Goal: Task Accomplishment & Management: Manage account settings

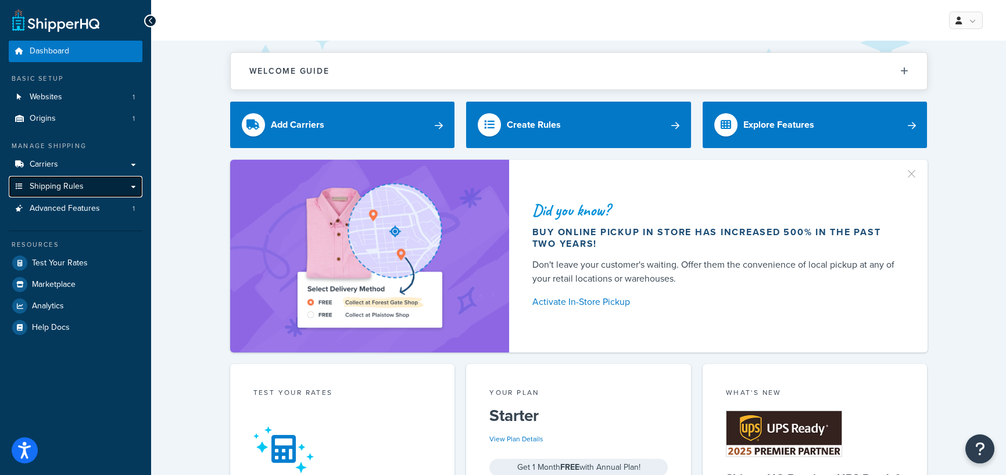
click at [43, 184] on span "Shipping Rules" at bounding box center [57, 187] width 54 height 10
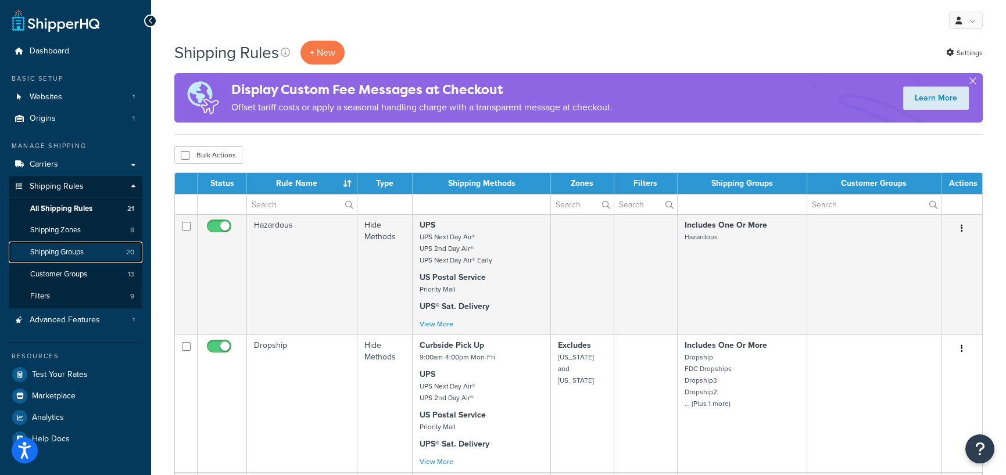
click at [71, 249] on span "Shipping Groups" at bounding box center [56, 253] width 53 height 10
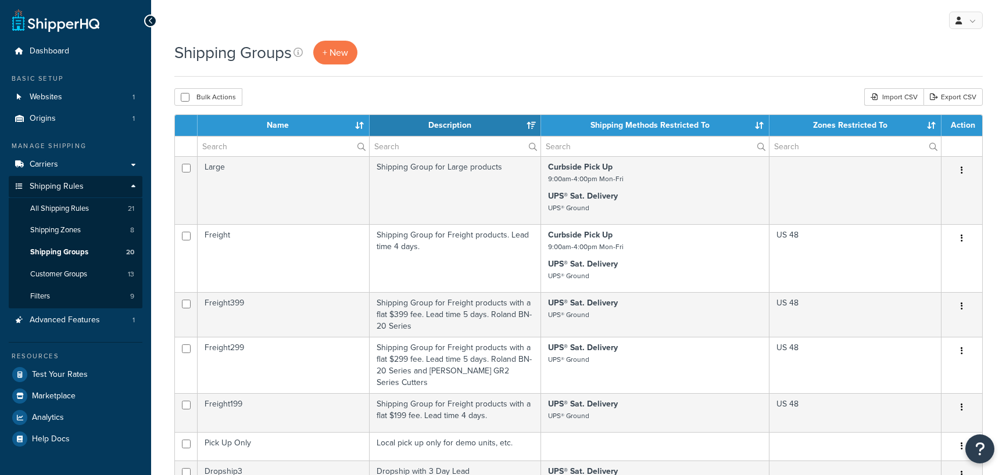
select select "15"
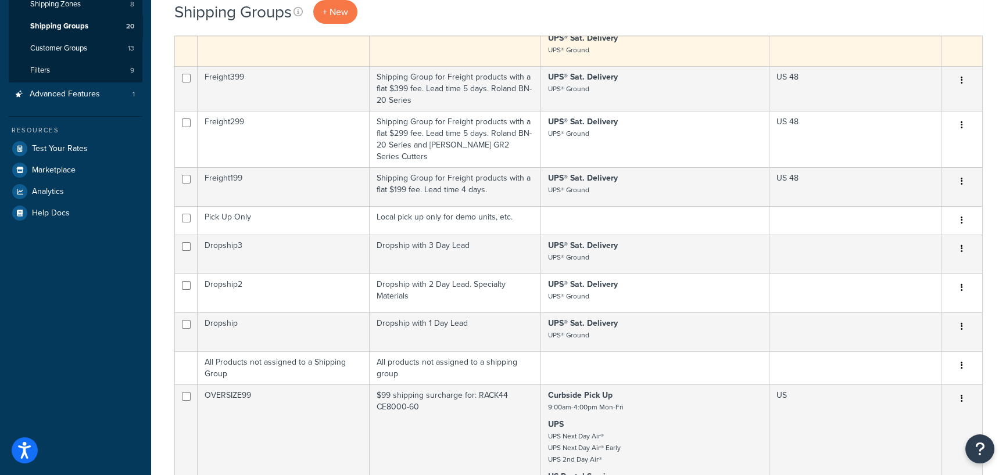
scroll to position [232, 0]
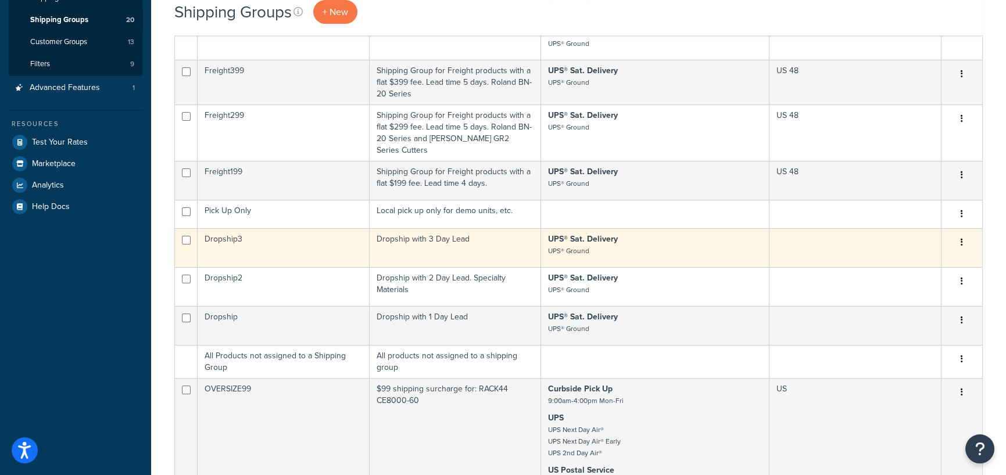
click at [233, 228] on td "Dropship3" at bounding box center [284, 247] width 172 height 39
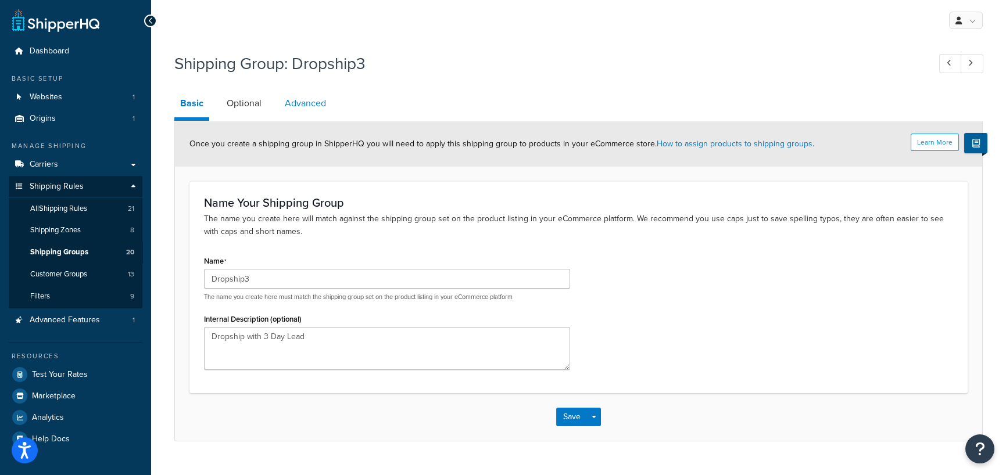
click at [318, 103] on link "Advanced" at bounding box center [305, 103] width 53 height 28
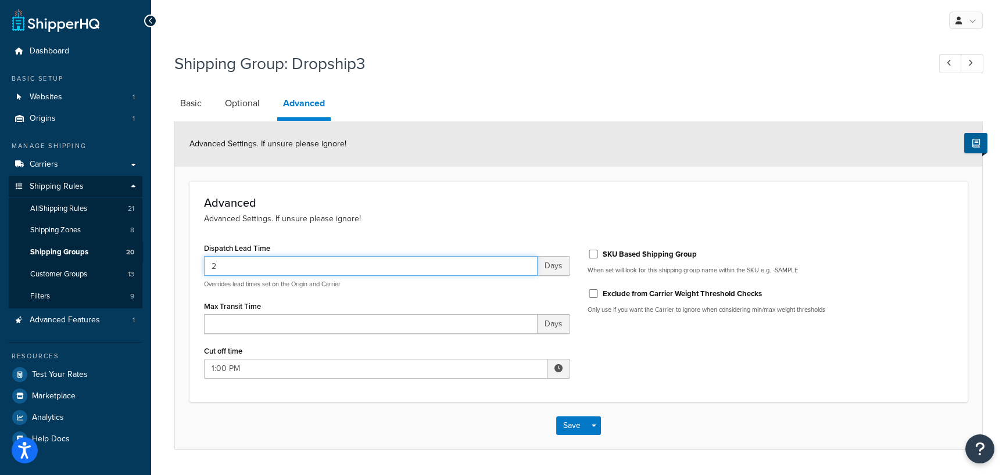
drag, startPoint x: 218, startPoint y: 269, endPoint x: 192, endPoint y: 266, distance: 26.4
click at [192, 266] on div "Advanced Advanced Settings. If unsure please ignore! Dispatch Lead Time 2 Days …" at bounding box center [578, 291] width 778 height 220
type input "3"
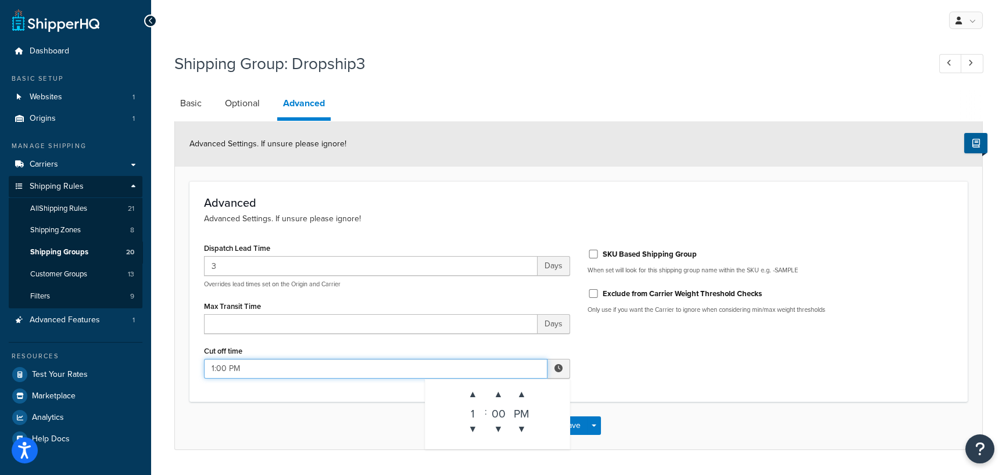
drag, startPoint x: 271, startPoint y: 372, endPoint x: 188, endPoint y: 353, distance: 84.7
click at [188, 353] on form "Advanced Settings. If unsure please ignore! Advanced Advanced Settings. If unsu…" at bounding box center [578, 285] width 807 height 328
click at [475, 425] on span "▼" at bounding box center [472, 429] width 23 height 23
type input "12:00 PM"
drag, startPoint x: 657, startPoint y: 371, endPoint x: 652, endPoint y: 376, distance: 7.0
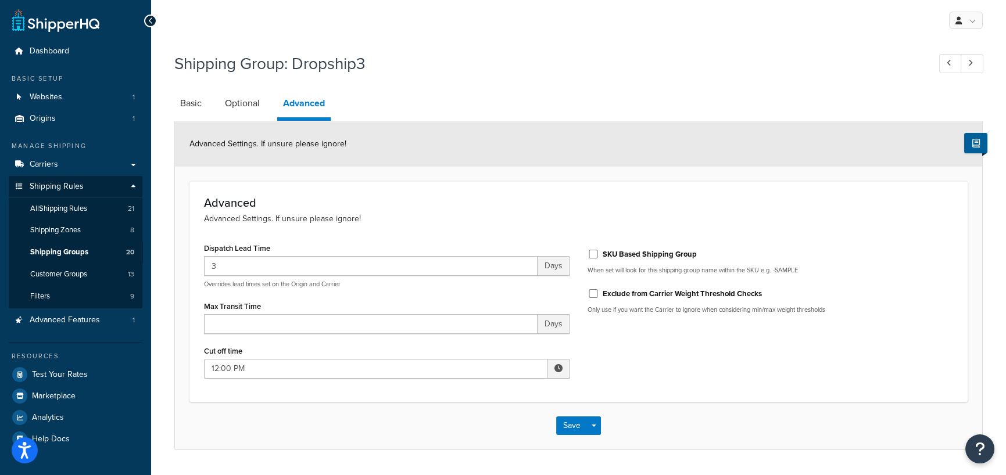
click at [656, 371] on div "Dispatch Lead Time 3 Days Overrides lead times set on the Origin and Carrier Ma…" at bounding box center [578, 313] width 766 height 147
click at [569, 423] on button "Save" at bounding box center [571, 426] width 31 height 19
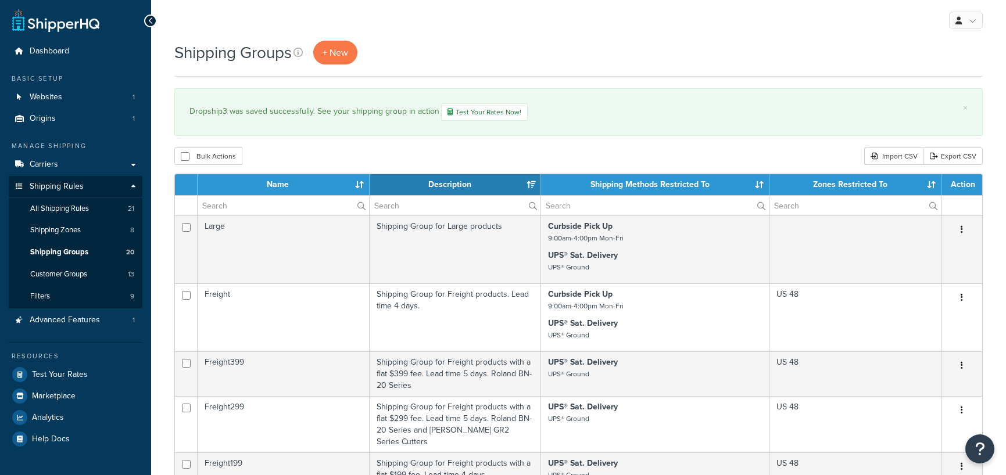
select select "15"
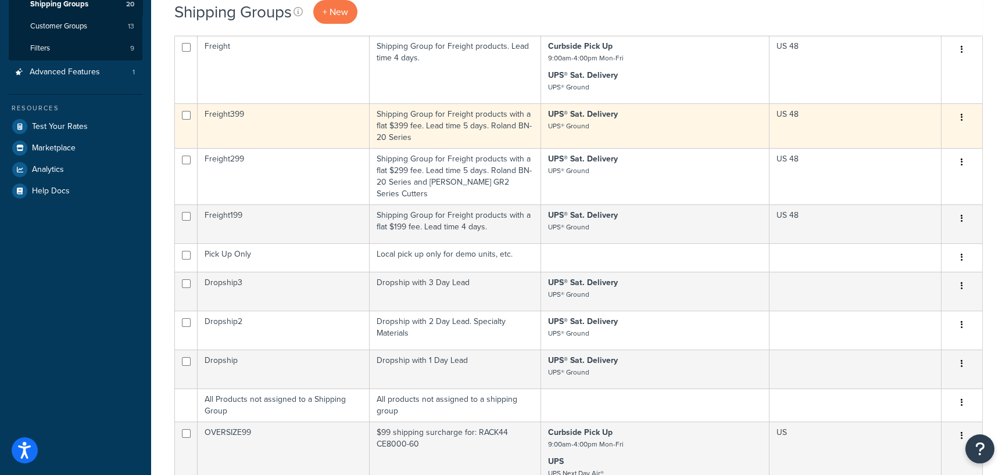
scroll to position [290, 0]
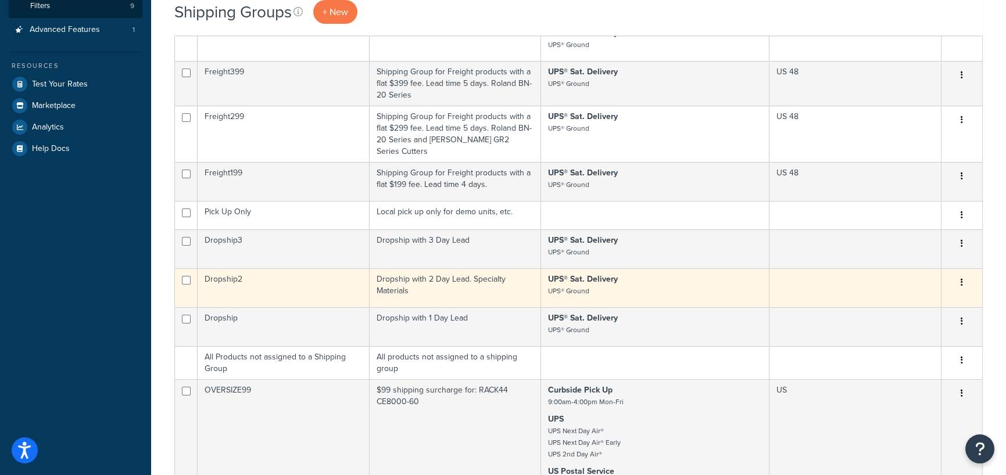
click at [227, 268] on td "Dropship2" at bounding box center [284, 287] width 172 height 39
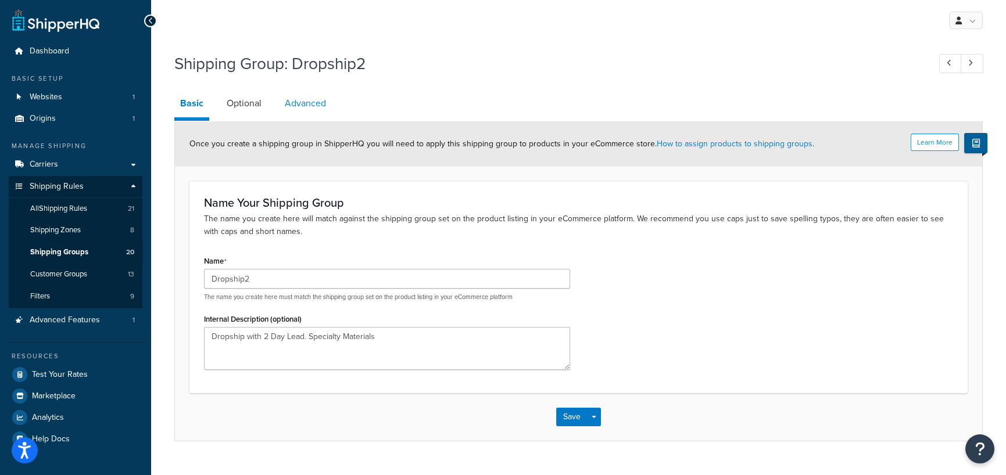
click at [319, 102] on link "Advanced" at bounding box center [305, 103] width 53 height 28
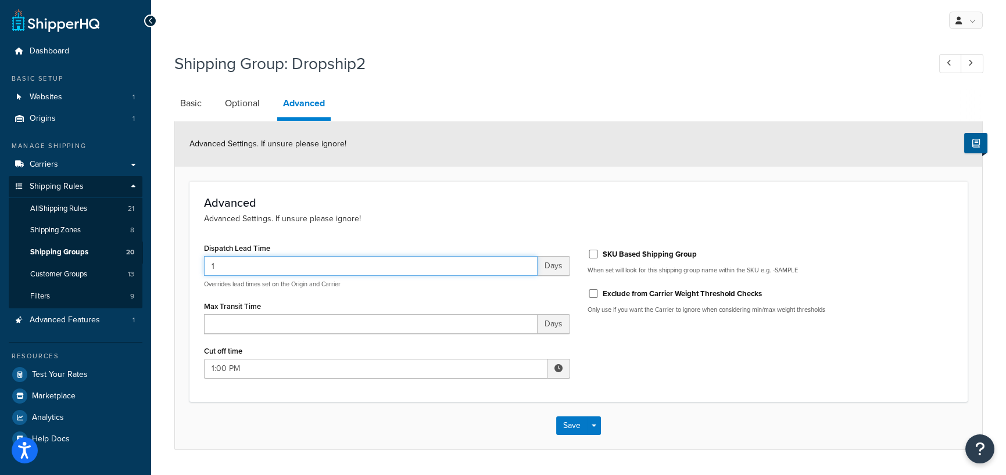
drag, startPoint x: 229, startPoint y: 267, endPoint x: 195, endPoint y: 261, distance: 34.7
click at [195, 261] on div "Dispatch Lead Time 1 Days Overrides lead times set on the Origin and Carrier Ma…" at bounding box center [386, 313] width 383 height 147
type input "2"
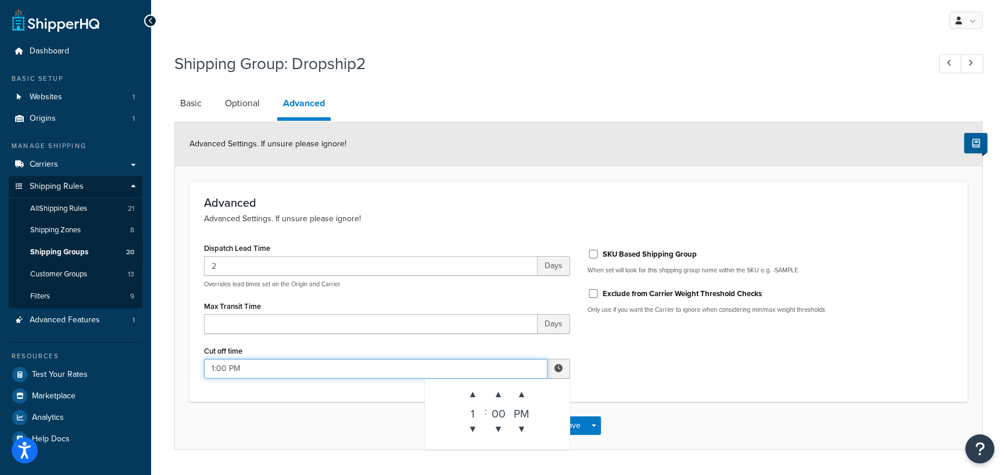
click at [249, 369] on input "1:00 PM" at bounding box center [375, 369] width 343 height 20
click at [472, 425] on span "▼" at bounding box center [472, 429] width 23 height 23
type input "12:00 PM"
click at [629, 375] on div "Dispatch Lead Time 2 Days Overrides lead times set on the Origin and Carrier Ma…" at bounding box center [578, 313] width 766 height 147
click at [573, 424] on button "Save" at bounding box center [571, 426] width 31 height 19
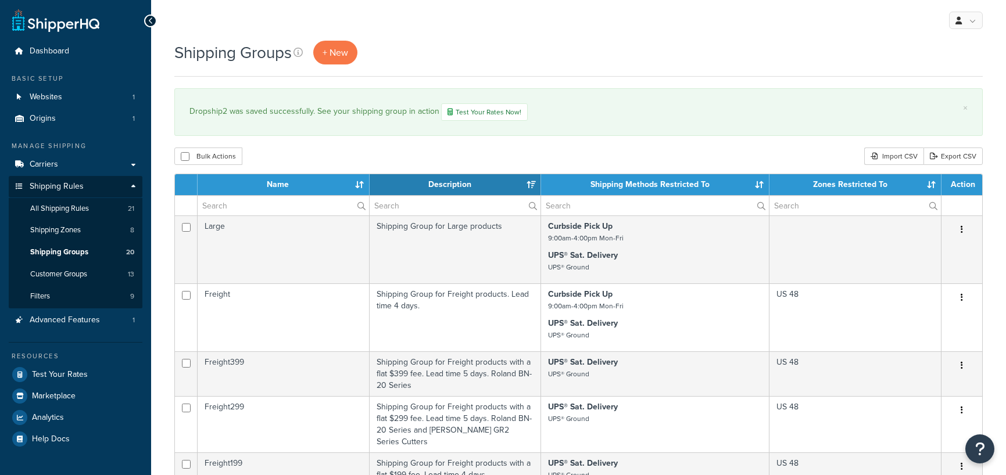
select select "15"
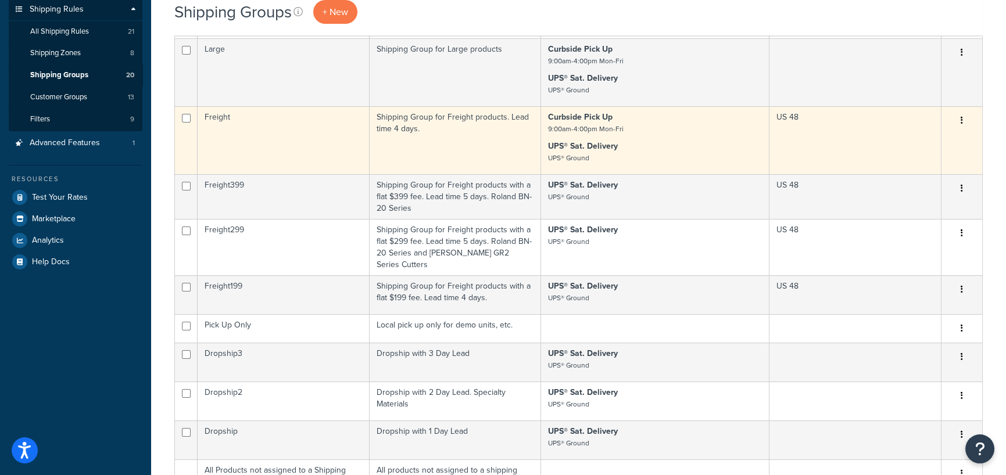
scroll to position [232, 0]
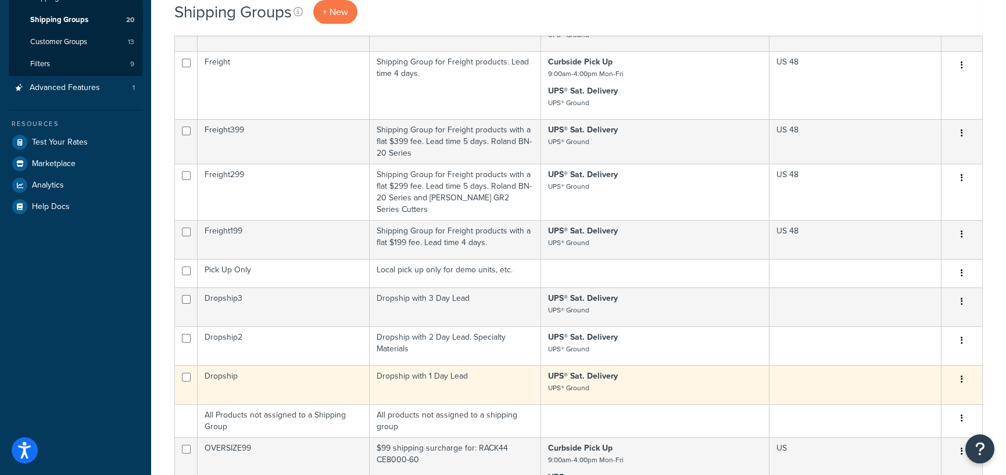
click at [223, 365] on td "Dropship" at bounding box center [284, 384] width 172 height 39
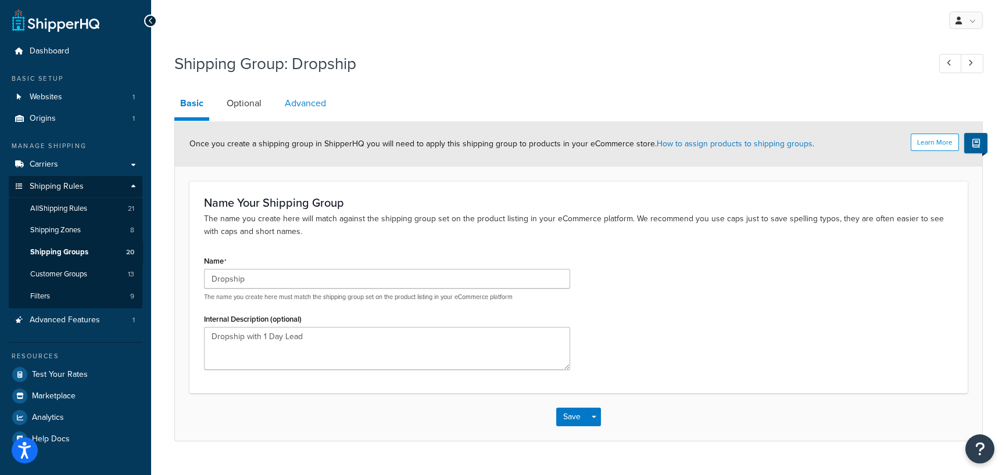
click at [314, 98] on link "Advanced" at bounding box center [305, 103] width 53 height 28
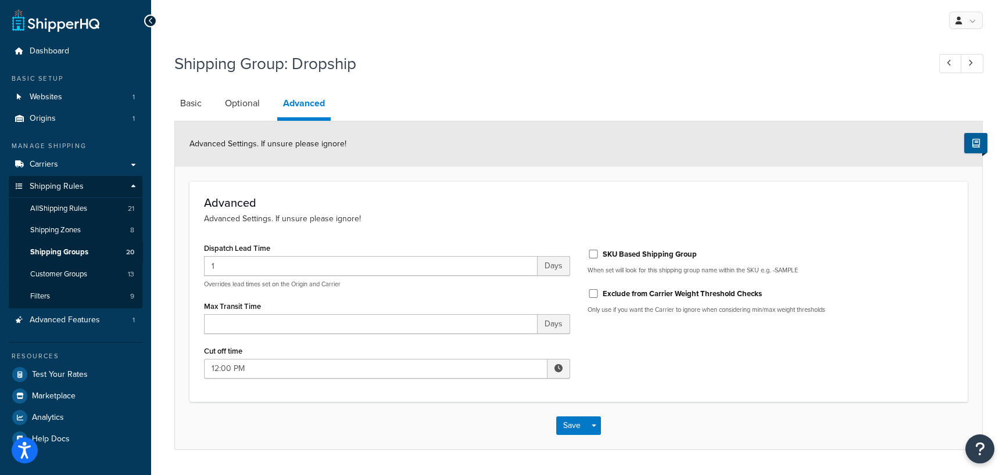
click at [314, 98] on link "Advanced" at bounding box center [303, 104] width 53 height 31
click at [571, 426] on button "Save" at bounding box center [571, 426] width 31 height 19
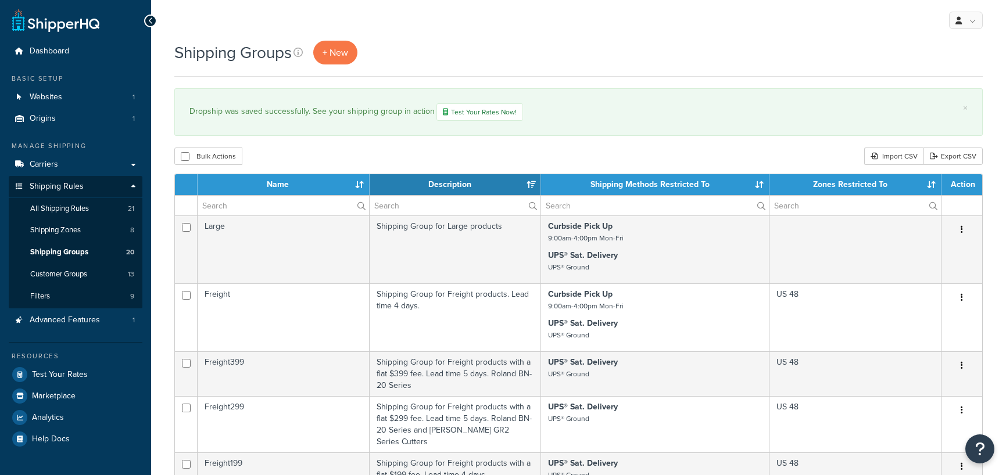
select select "15"
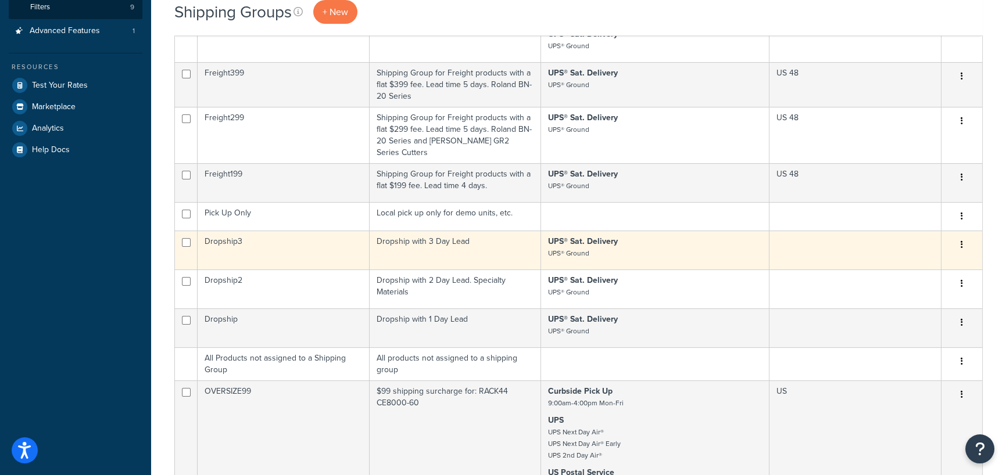
scroll to position [290, 0]
